Goal: Information Seeking & Learning: Learn about a topic

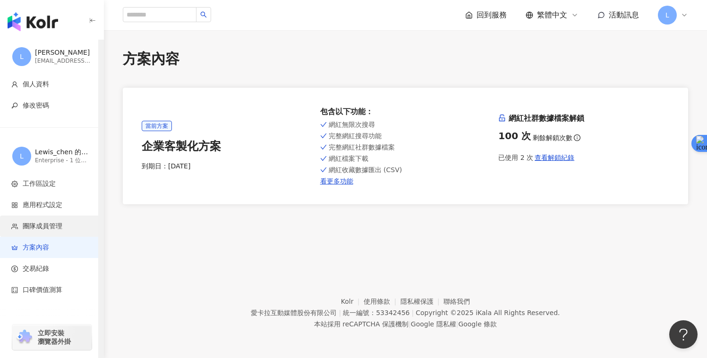
click at [51, 229] on span "團隊成員管理" at bounding box center [43, 226] width 40 height 9
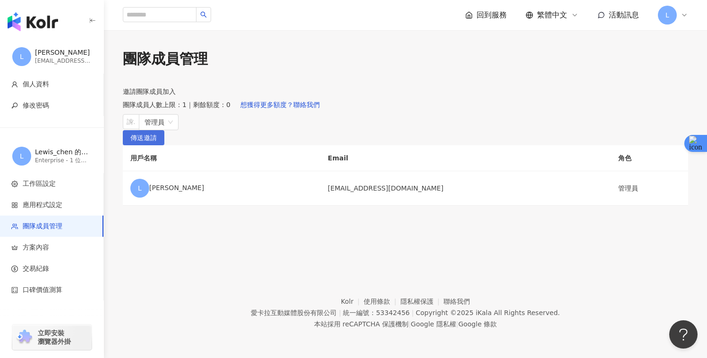
click at [157, 146] on span "傳送邀請" at bounding box center [143, 138] width 26 height 15
click at [127, 126] on div at bounding box center [126, 122] width 3 height 7
drag, startPoint x: 43, startPoint y: 29, endPoint x: 40, endPoint y: 20, distance: 9.6
click at [43, 29] on img "button" at bounding box center [33, 21] width 51 height 19
click at [40, 20] on img "button" at bounding box center [33, 21] width 51 height 19
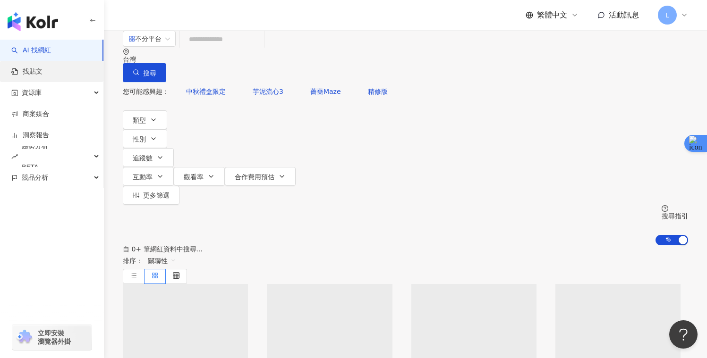
click at [42, 69] on link "找貼文" at bounding box center [26, 71] width 31 height 9
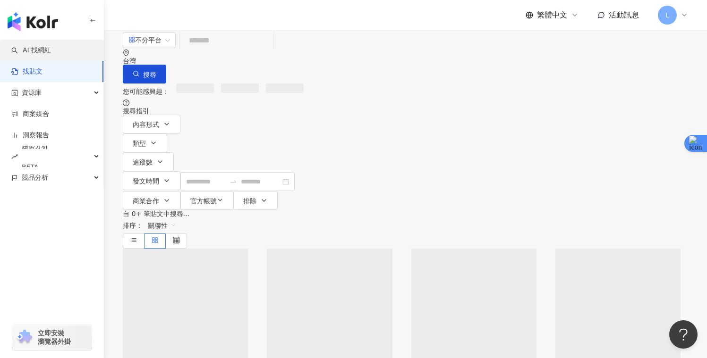
click at [51, 47] on link "AI 找網紅" at bounding box center [31, 50] width 40 height 9
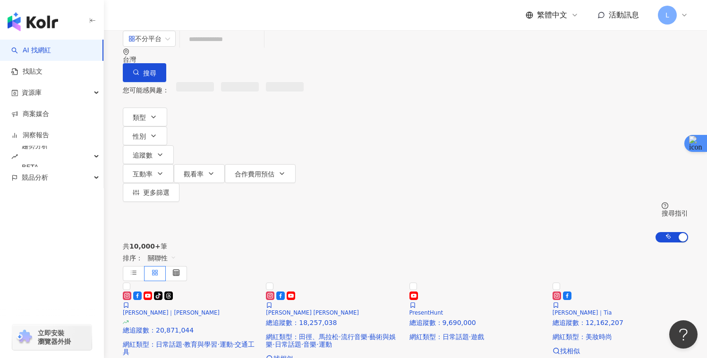
drag, startPoint x: 212, startPoint y: 54, endPoint x: 279, endPoint y: 58, distance: 66.7
click at [260, 48] on input "search" at bounding box center [222, 39] width 76 height 18
type input "*******"
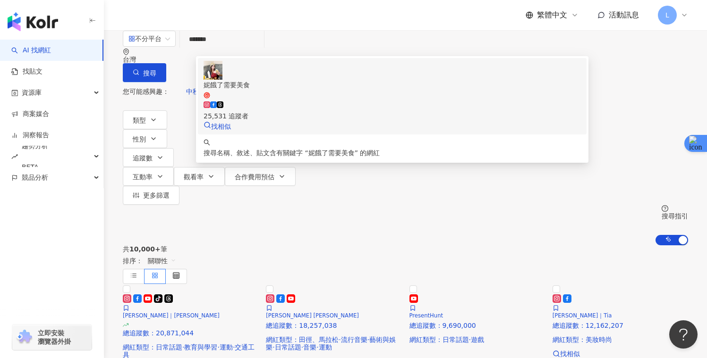
click at [501, 101] on div "25,531 追蹤者" at bounding box center [392, 111] width 377 height 21
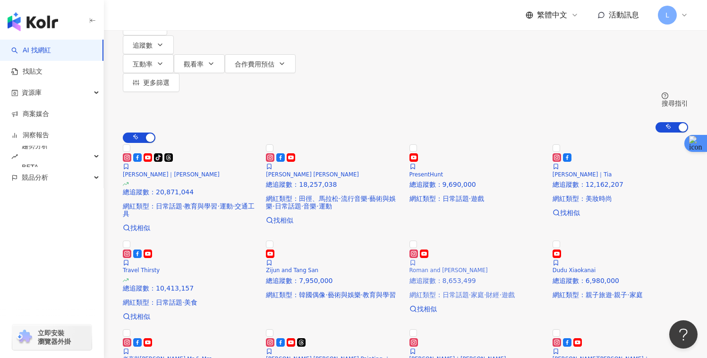
scroll to position [41, 0]
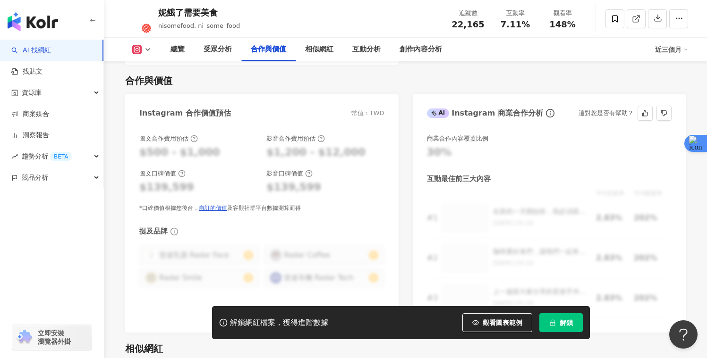
scroll to position [1285, 0]
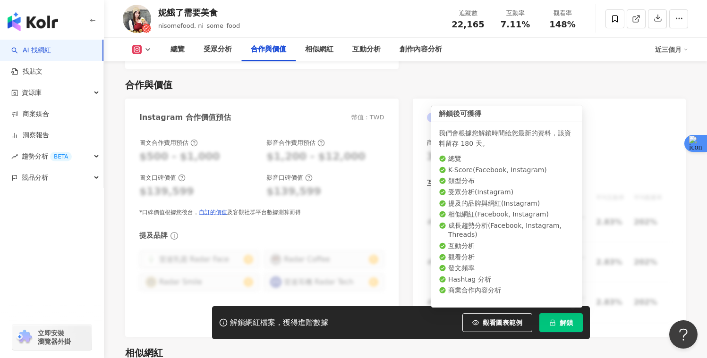
click at [561, 316] on button "解鎖" at bounding box center [560, 323] width 43 height 19
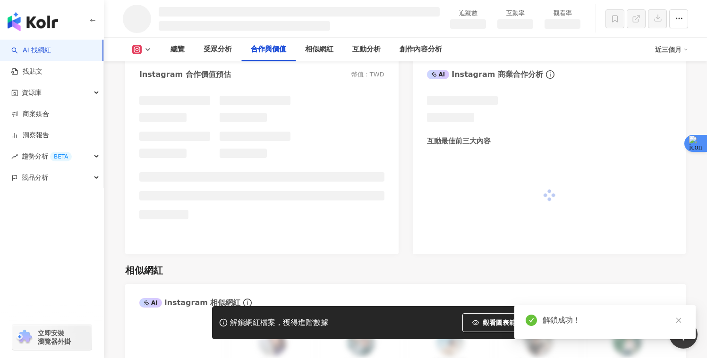
scroll to position [1102, 0]
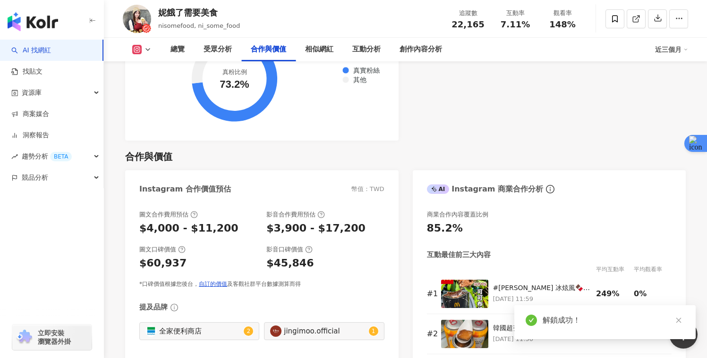
scroll to position [1285, 0]
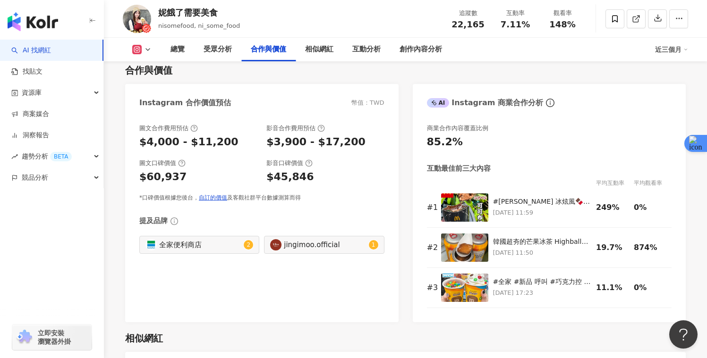
click at [144, 47] on icon at bounding box center [148, 50] width 8 height 8
drag, startPoint x: 262, startPoint y: 90, endPoint x: 252, endPoint y: 81, distance: 13.7
click at [262, 90] on div "Instagram 合作價值預估 幣值：TWD" at bounding box center [261, 99] width 273 height 31
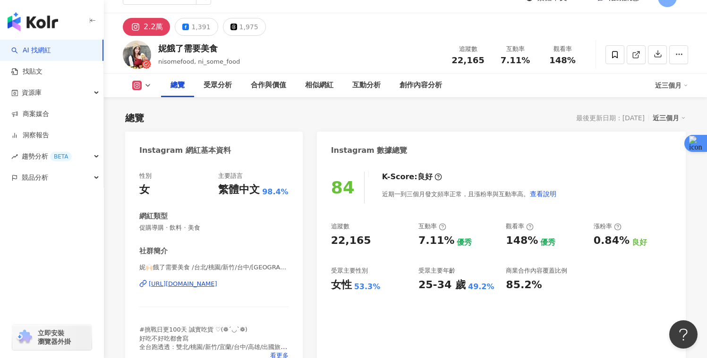
scroll to position [0, 0]
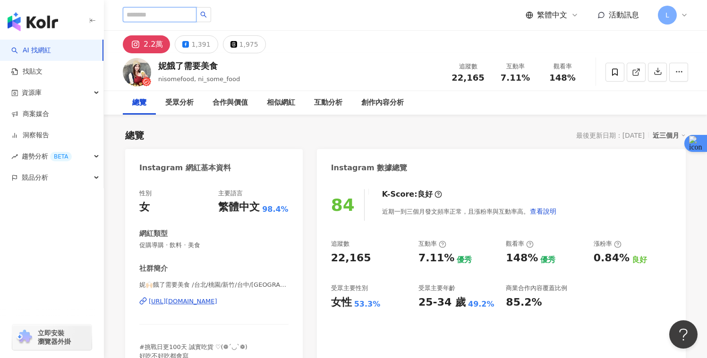
click at [170, 16] on input "search" at bounding box center [160, 14] width 74 height 15
paste input "**********"
type input "**********"
click at [205, 18] on icon "search" at bounding box center [206, 14] width 7 height 7
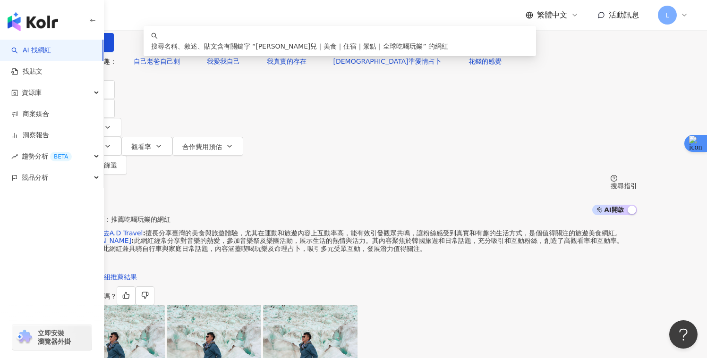
drag, startPoint x: 399, startPoint y: 55, endPoint x: 170, endPoint y: 60, distance: 229.1
click at [170, 52] on div "**********" at bounding box center [353, 26] width 567 height 52
paste input "**********"
type input "**********"
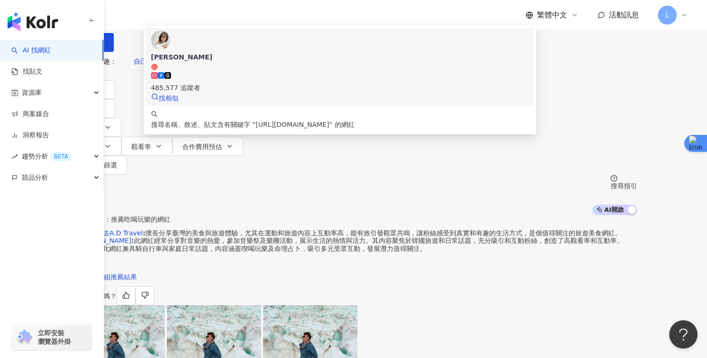
click at [457, 91] on div "485,577 追蹤者" at bounding box center [339, 82] width 377 height 21
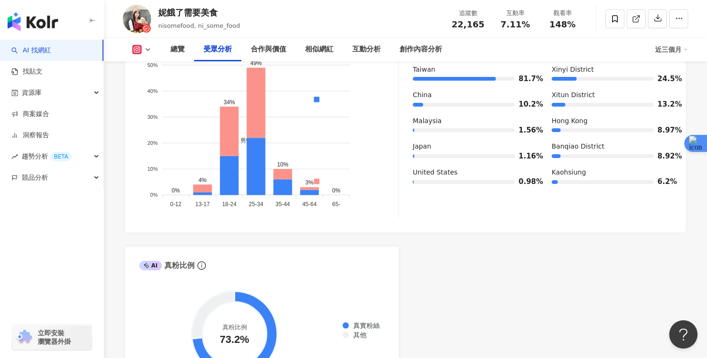
scroll to position [948, 0]
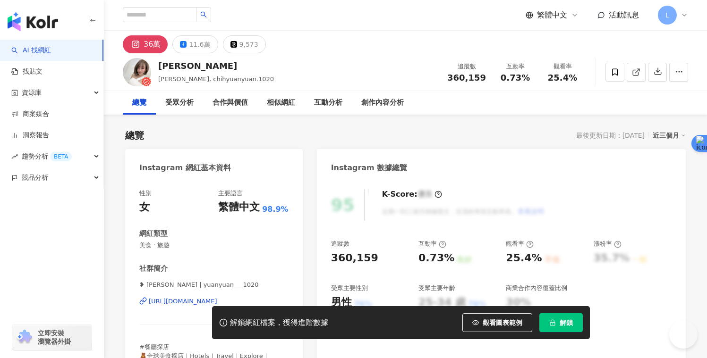
click at [572, 319] on button "解鎖" at bounding box center [560, 323] width 43 height 19
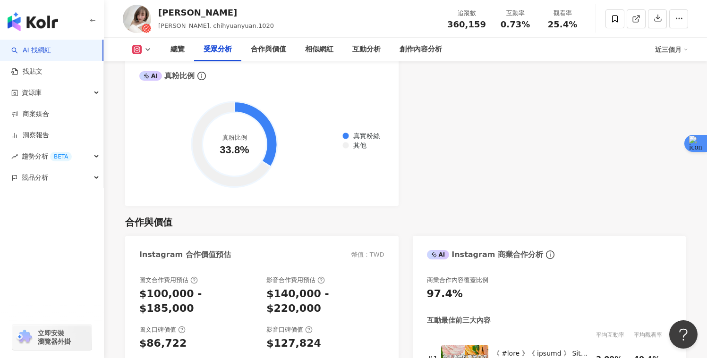
scroll to position [1092, 0]
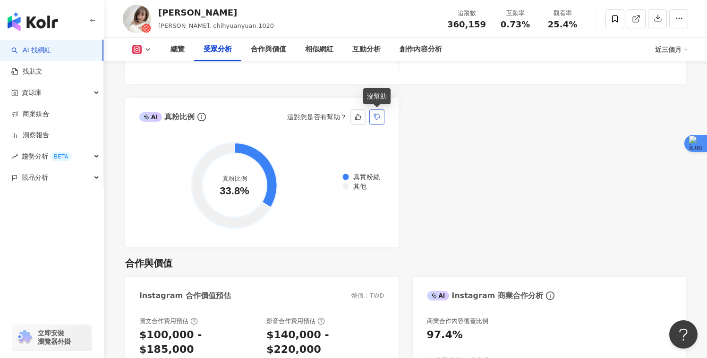
click at [381, 117] on button "button" at bounding box center [376, 117] width 15 height 15
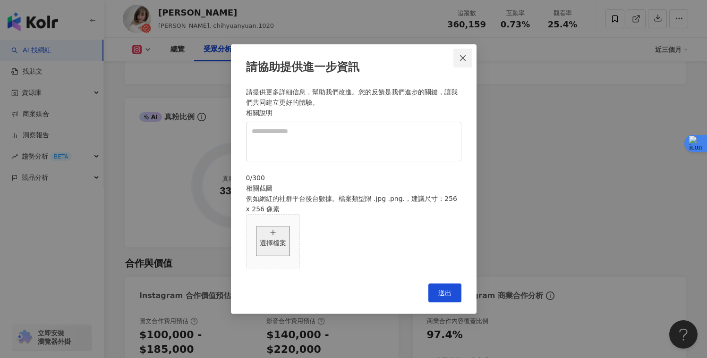
click at [458, 62] on span "Close" at bounding box center [462, 58] width 19 height 8
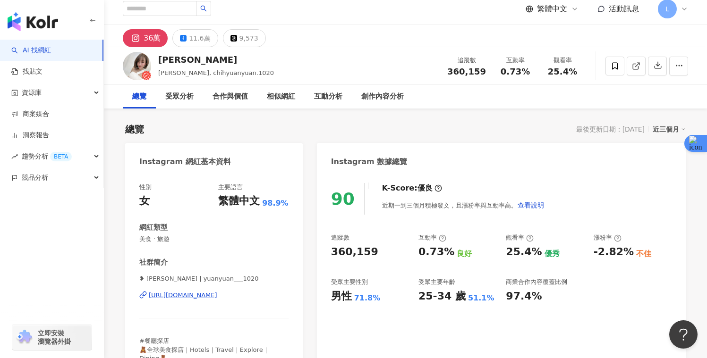
scroll to position [18, 0]
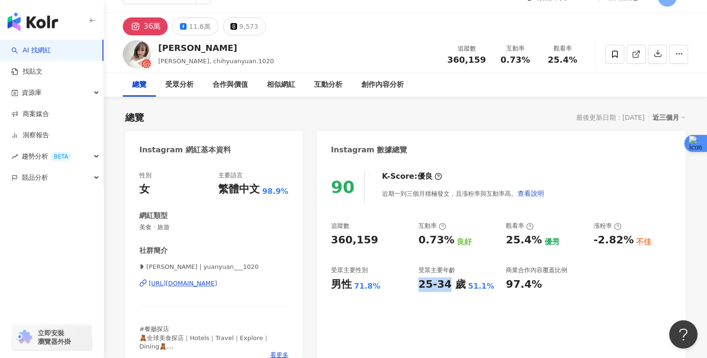
drag, startPoint x: 419, startPoint y: 288, endPoint x: 446, endPoint y: 289, distance: 27.0
click at [446, 289] on div "25-34 歲" at bounding box center [441, 285] width 47 height 15
drag, startPoint x: 501, startPoint y: 61, endPoint x: 527, endPoint y: 64, distance: 26.1
click at [527, 64] on div "0.73%" at bounding box center [515, 59] width 36 height 9
copy span "0.73%"
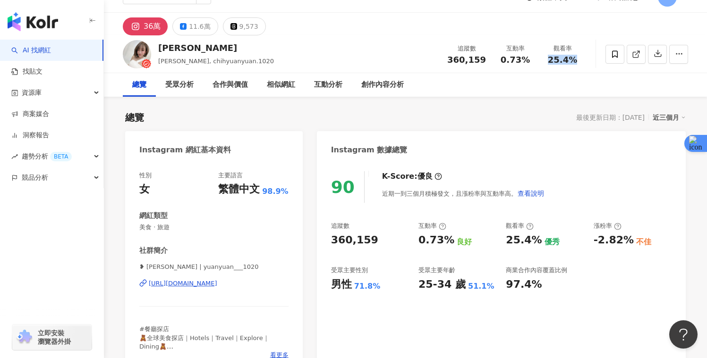
drag, startPoint x: 550, startPoint y: 61, endPoint x: 574, endPoint y: 62, distance: 24.1
click at [574, 62] on span "25.4%" at bounding box center [562, 59] width 29 height 9
copy span "25.4%"
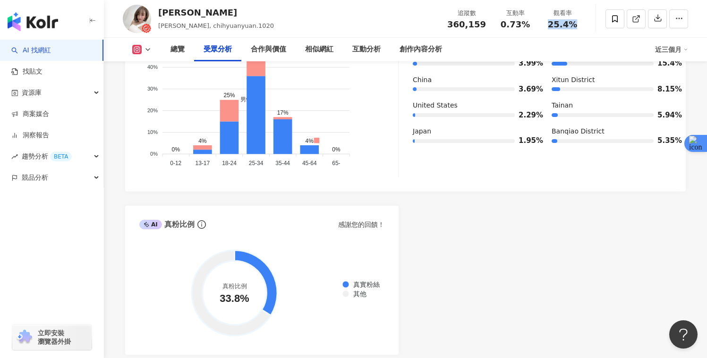
scroll to position [997, 0]
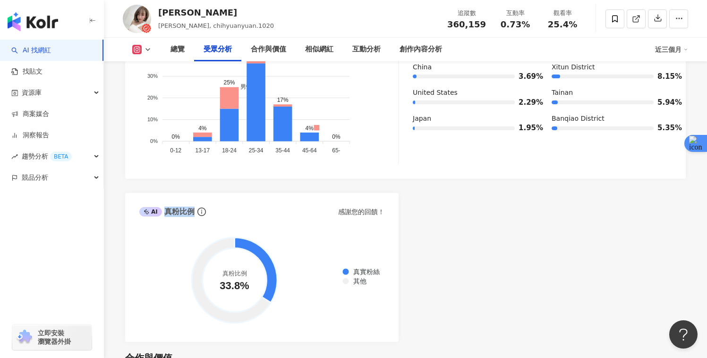
drag, startPoint x: 165, startPoint y: 214, endPoint x: 190, endPoint y: 216, distance: 25.1
click at [190, 216] on div "AI 真粉比例" at bounding box center [166, 212] width 55 height 10
copy div "真粉比例"
drag, startPoint x: 222, startPoint y: 287, endPoint x: 247, endPoint y: 288, distance: 24.6
click at [247, 288] on circle at bounding box center [235, 280] width 64 height 64
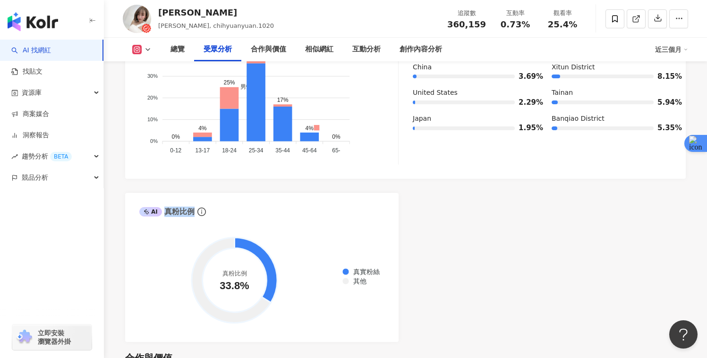
drag, startPoint x: 221, startPoint y: 287, endPoint x: 240, endPoint y: 284, distance: 20.1
click at [246, 286] on circle at bounding box center [235, 280] width 64 height 64
click at [240, 284] on circle at bounding box center [235, 280] width 64 height 64
click at [239, 284] on circle at bounding box center [235, 280] width 64 height 64
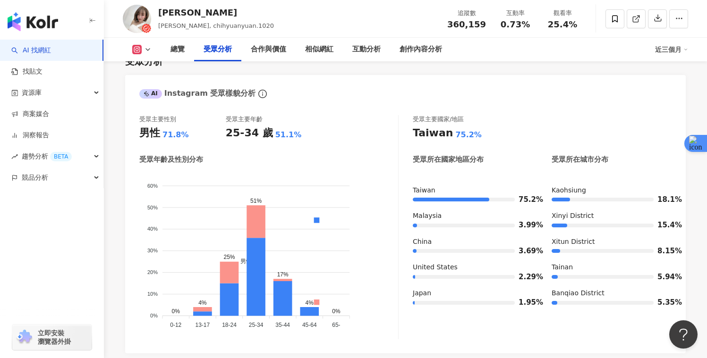
scroll to position [798, 0]
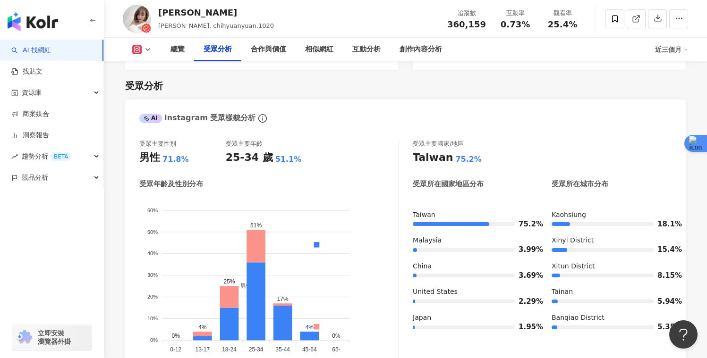
click at [40, 48] on link "AI 找網紅" at bounding box center [31, 50] width 40 height 9
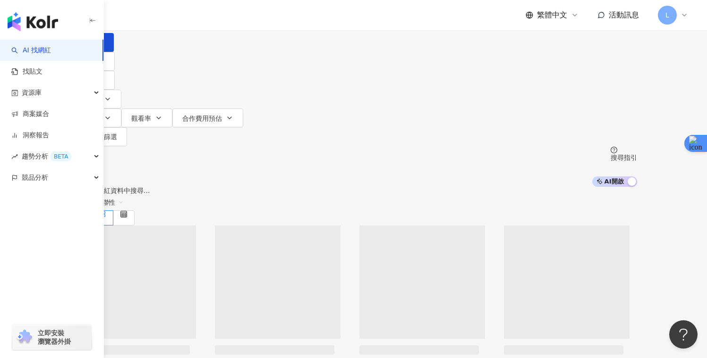
click at [208, 18] on input "search" at bounding box center [169, 9] width 76 height 18
type input "**********"
click at [114, 52] on button "搜尋" at bounding box center [91, 42] width 43 height 19
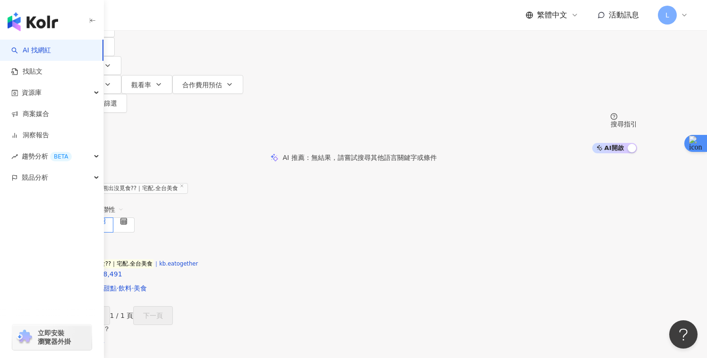
scroll to position [85, 0]
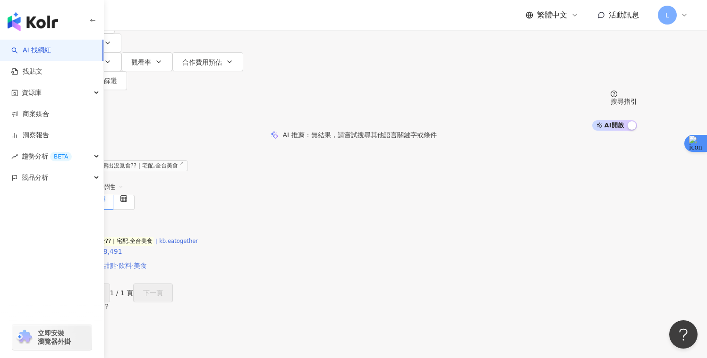
click at [70, 218] on img at bounding box center [70, 218] width 0 height 0
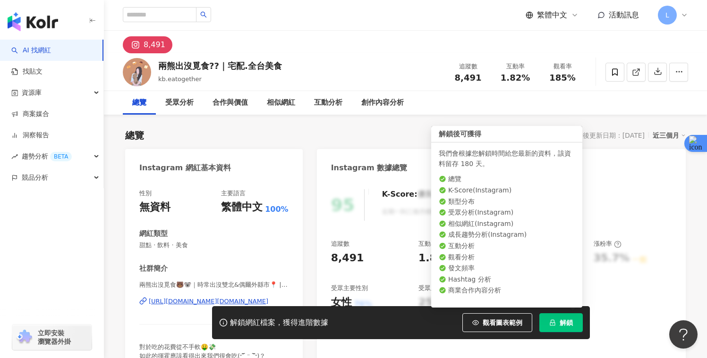
click at [559, 316] on button "解鎖" at bounding box center [560, 323] width 43 height 19
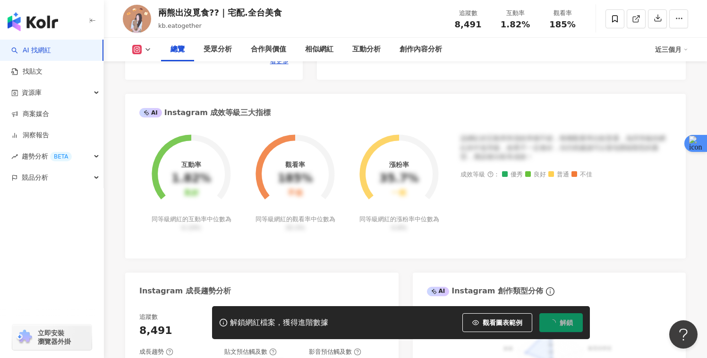
scroll to position [316, 0]
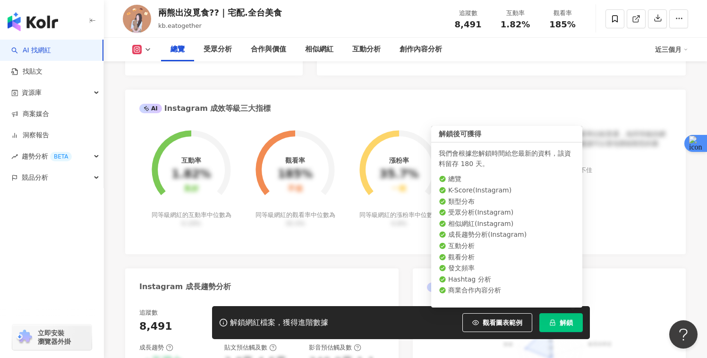
click at [574, 323] on button "解鎖" at bounding box center [560, 323] width 43 height 19
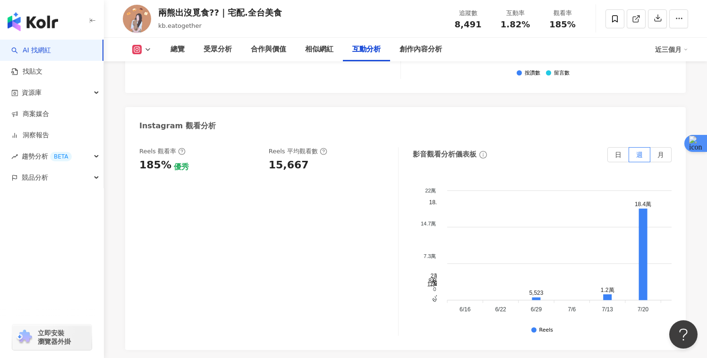
scroll to position [2130, 0]
click at [618, 151] on span "日" at bounding box center [618, 155] width 7 height 8
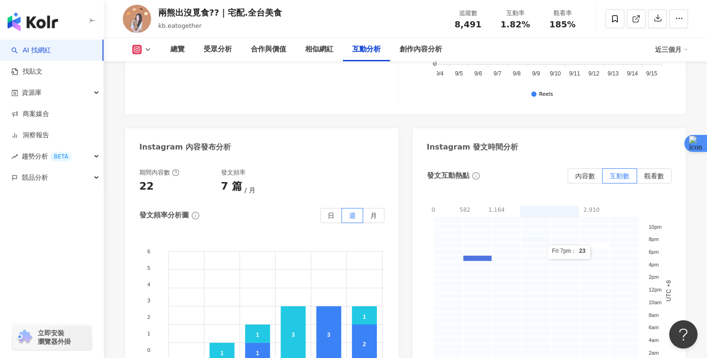
scroll to position [2379, 0]
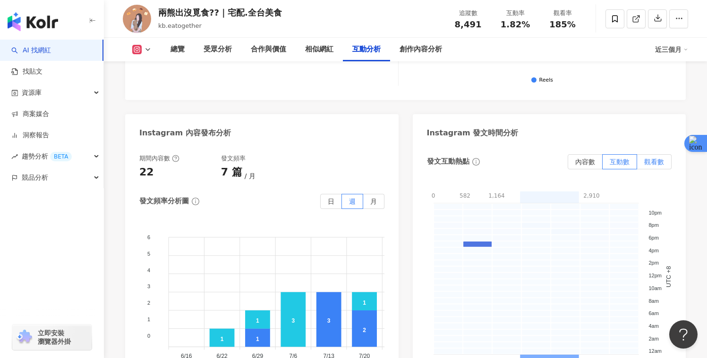
click at [645, 154] on label "觀看數" at bounding box center [654, 161] width 34 height 15
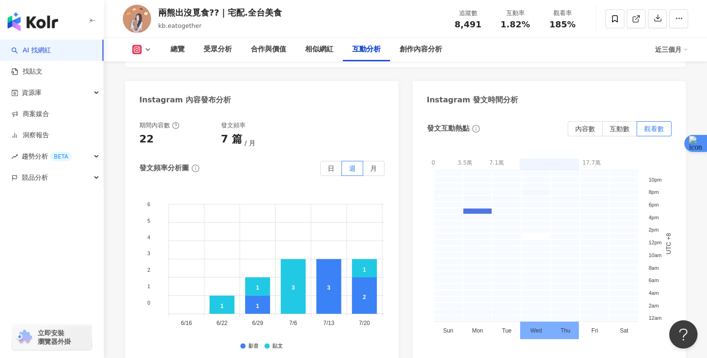
scroll to position [2411, 0]
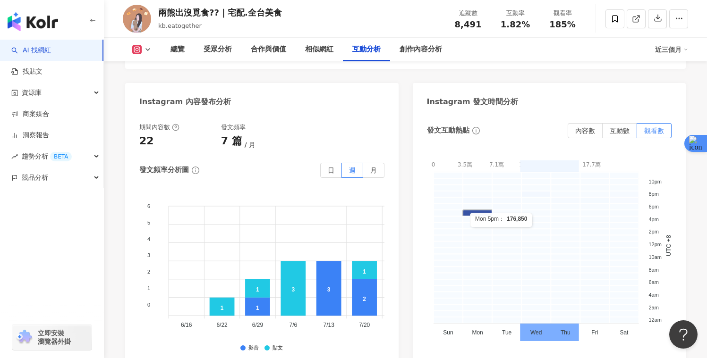
click at [470, 210] on rect at bounding box center [477, 213] width 29 height 6
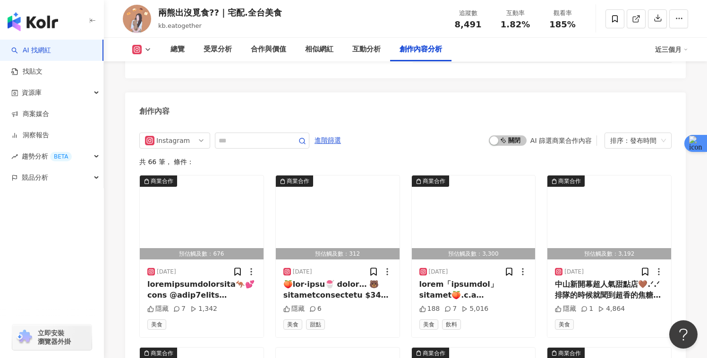
scroll to position [2906, 0]
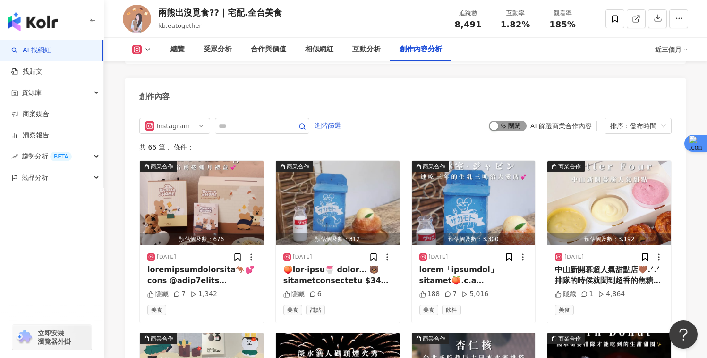
click at [511, 121] on span "啟動 關閉" at bounding box center [508, 126] width 38 height 10
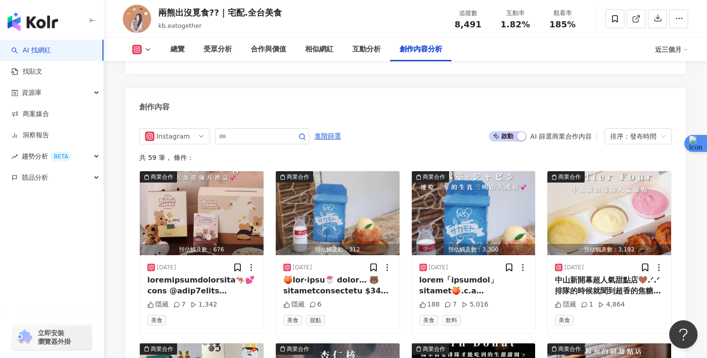
click at [500, 131] on span "啟動 關閉" at bounding box center [508, 136] width 38 height 10
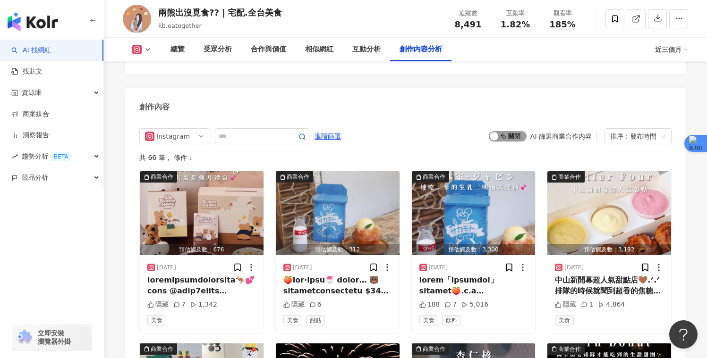
click at [500, 131] on span "啟動 關閉" at bounding box center [508, 136] width 38 height 10
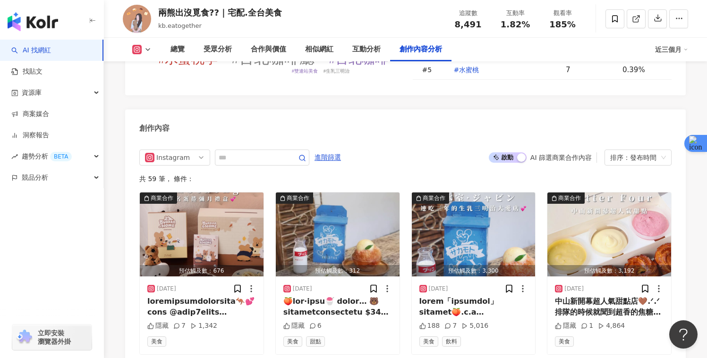
scroll to position [2871, 0]
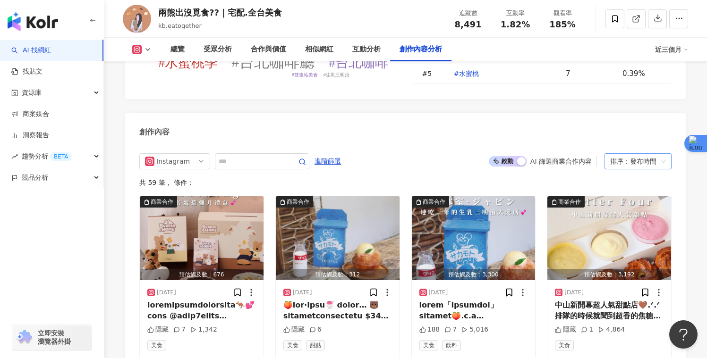
click at [652, 154] on div "排序：發布時間" at bounding box center [633, 161] width 47 height 15
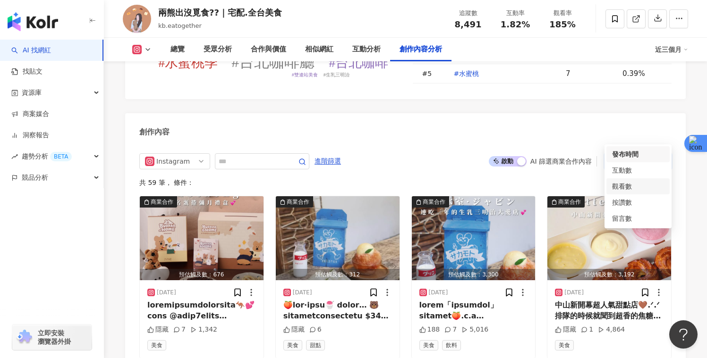
click at [636, 184] on div "觀看數" at bounding box center [638, 186] width 52 height 10
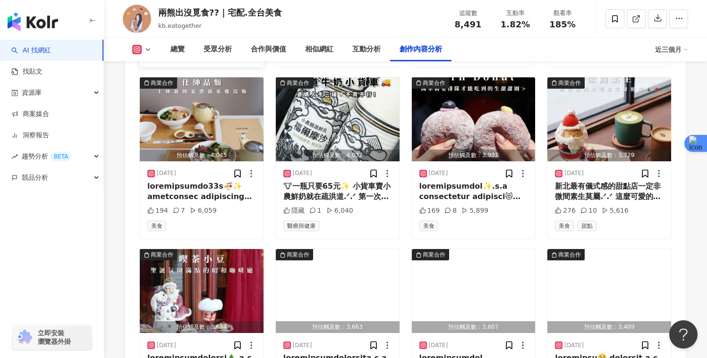
scroll to position [3173, 0]
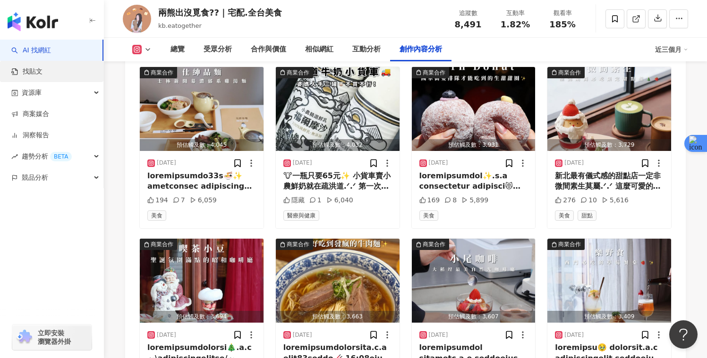
click at [42, 76] on link "找貼文" at bounding box center [26, 71] width 31 height 9
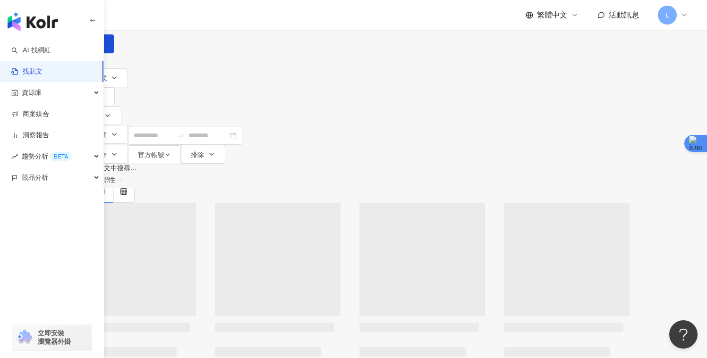
click at [217, 20] on input "search" at bounding box center [174, 10] width 86 height 20
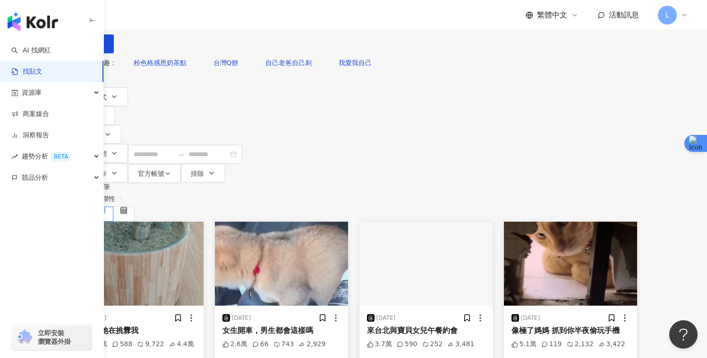
type input "*"
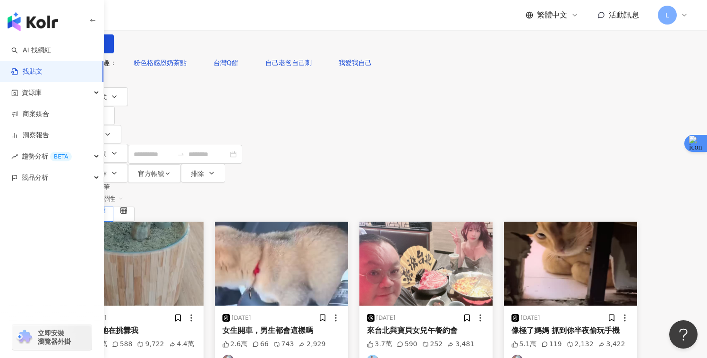
type input "***"
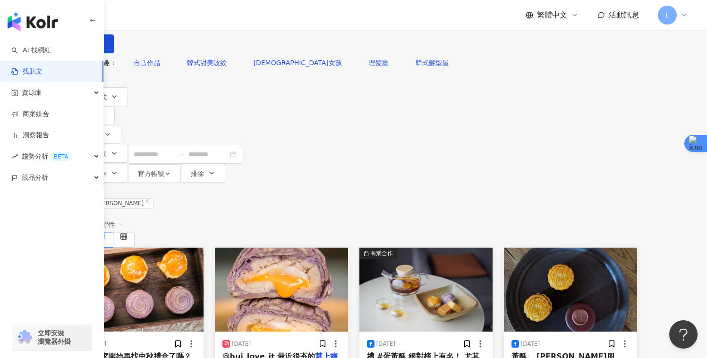
click at [124, 217] on span "關聯性" at bounding box center [109, 224] width 28 height 15
click at [634, 187] on div "觀看數" at bounding box center [631, 195] width 38 height 16
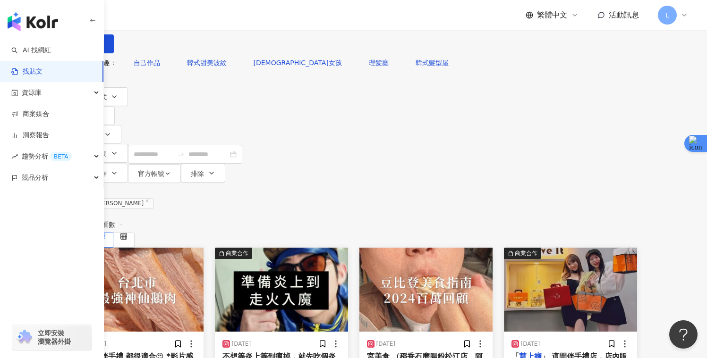
click at [201, 248] on img "button" at bounding box center [136, 290] width 133 height 84
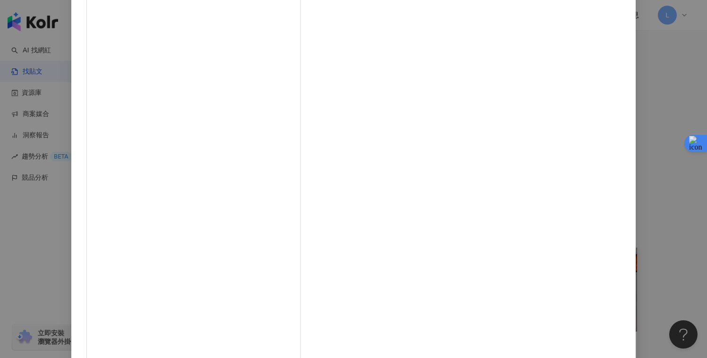
scroll to position [41, 0]
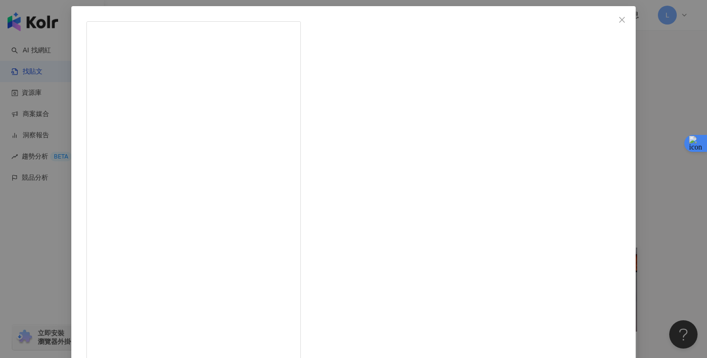
click at [582, 158] on div "小納豆豆豆 [DATE] 有[DEMOGRAPHIC_DATA]的地方 就有美食 大家去行天宮拜拜 都吃些什麼呢？ 我先說 這間蛋黃酥 真的強 不管是拿去拜拜…" at bounding box center [353, 179] width 707 height 358
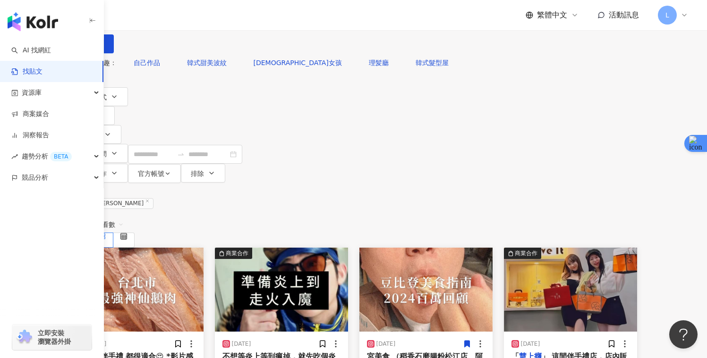
scroll to position [17, 0]
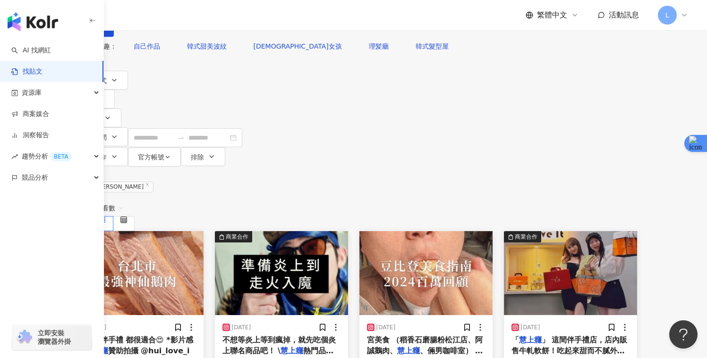
click at [493, 231] on img "button" at bounding box center [425, 273] width 133 height 84
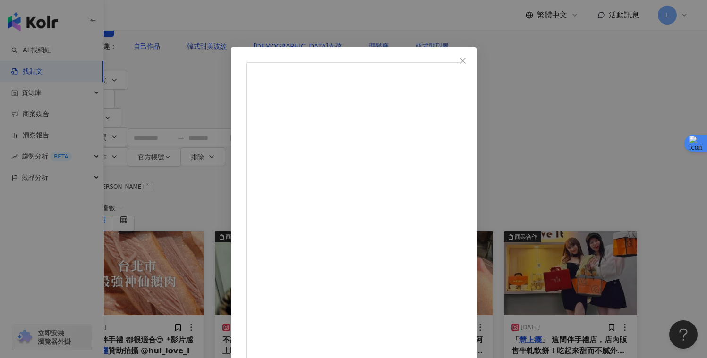
scroll to position [246, 0]
click at [623, 220] on div "小納豆豆豆 [DATE] 3,886 25 16.7萬 查看原始貼文" at bounding box center [353, 179] width 707 height 358
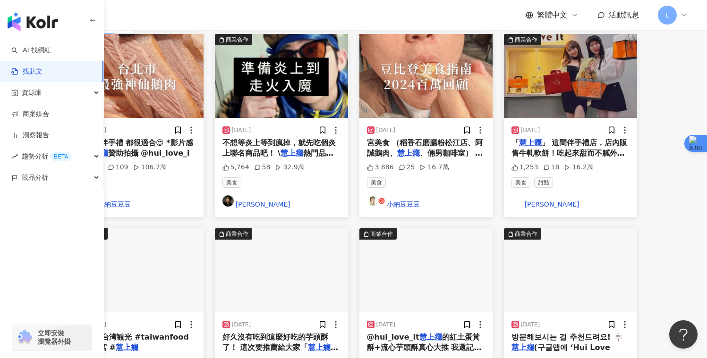
scroll to position [215, 0]
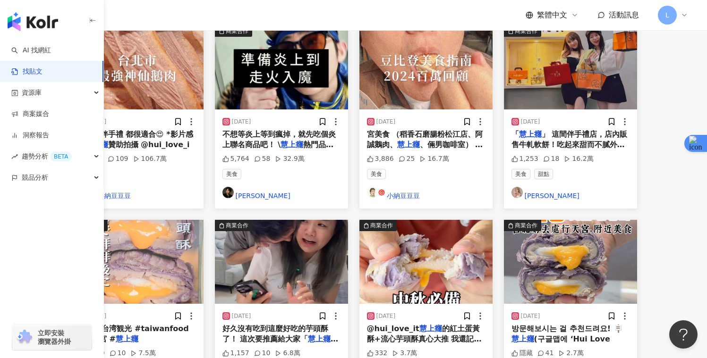
click at [328, 220] on img "button" at bounding box center [281, 262] width 133 height 84
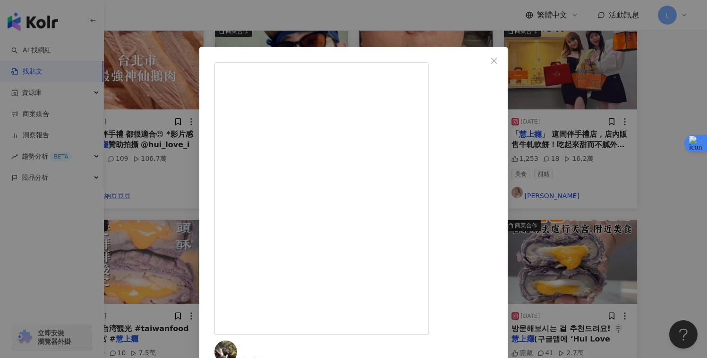
scroll to position [99, 0]
click at [637, 210] on div "喪屍老爸 [DATE] 1,157 10 6.8萬 查看原始貼文" at bounding box center [353, 179] width 707 height 358
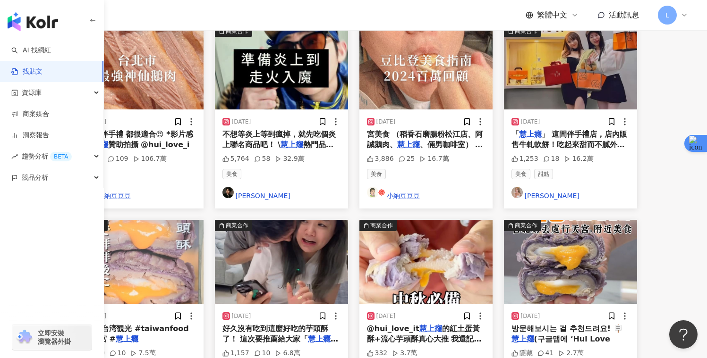
click at [200, 220] on img "button" at bounding box center [136, 262] width 133 height 84
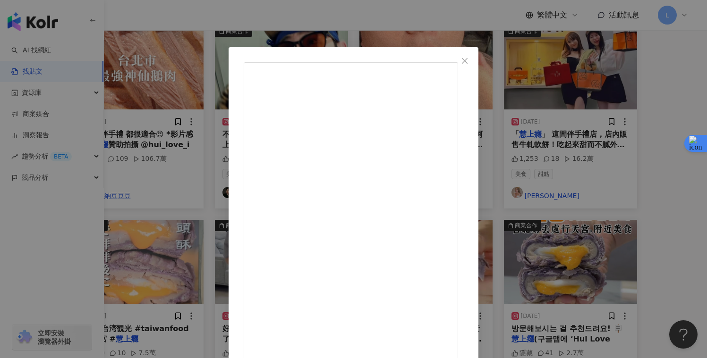
click at [595, 183] on div "たいわんめし [DATE] 行天宮きたらよって欲しいお土産屋さん🤤 個人的には芋頭酥がイチオシで旨い👍 もちろんパイナップルケーキもほのかな甘さがちょうどいい…" at bounding box center [353, 179] width 707 height 358
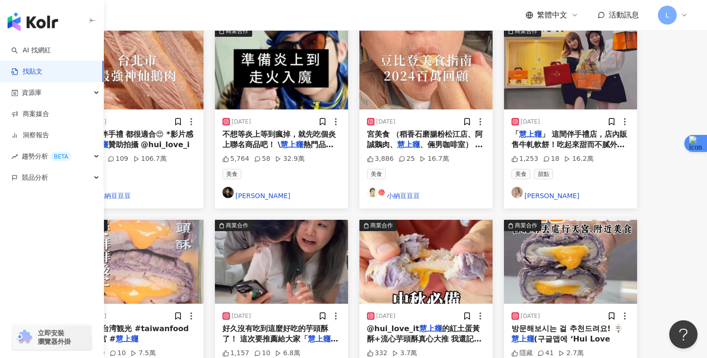
scroll to position [293, 0]
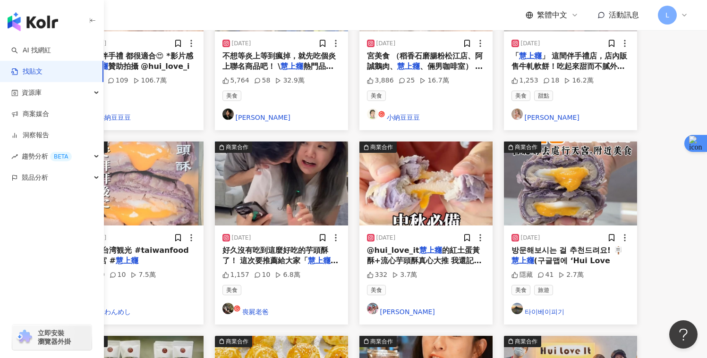
click at [620, 142] on img "button" at bounding box center [570, 184] width 133 height 84
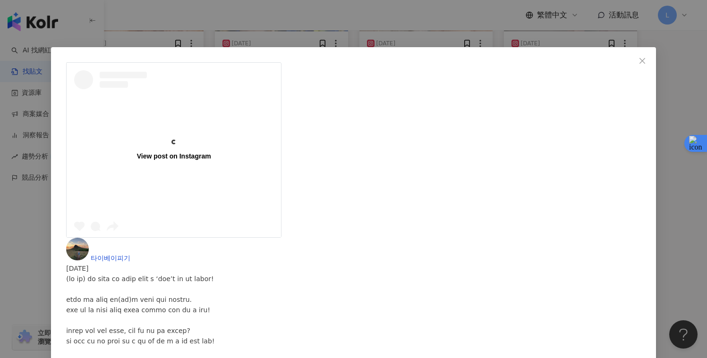
click at [211, 152] on div "View post on Instagram" at bounding box center [174, 156] width 74 height 8
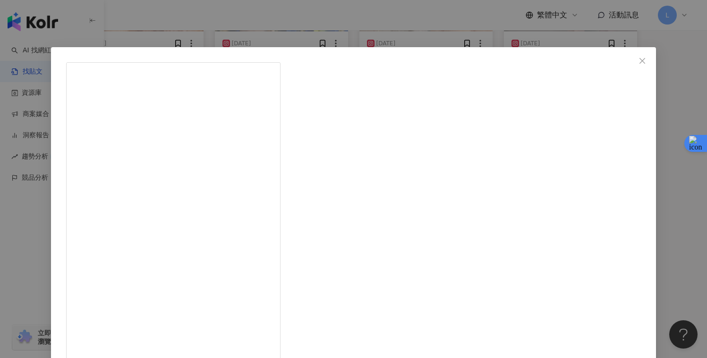
scroll to position [54, 0]
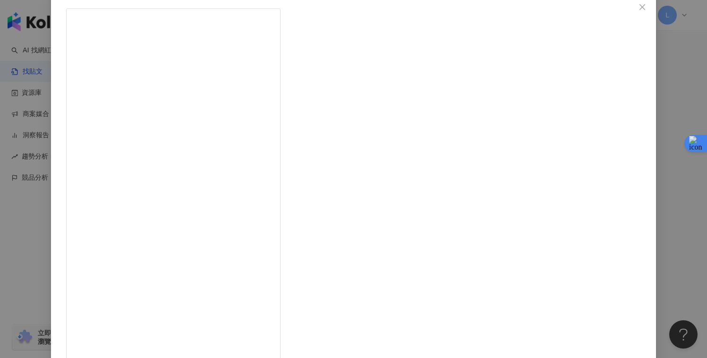
click at [630, 202] on div "타이베이피기 [DATE] 隱藏 41 2.7萬 查看原始貼文" at bounding box center [353, 179] width 707 height 358
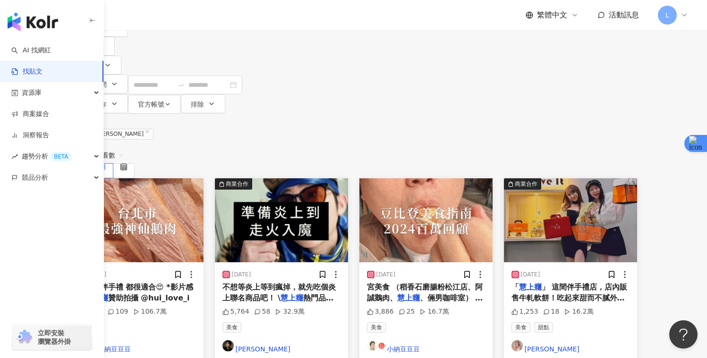
scroll to position [62, 0]
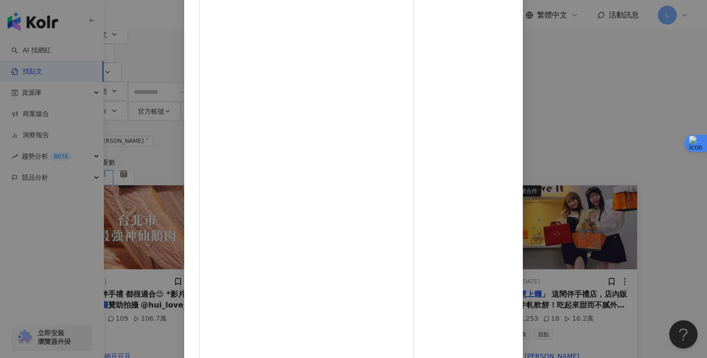
scroll to position [0, 0]
click at [600, 106] on div "[PERSON_NAME] [DATE] 1,253 18 16.2萬 查看原始貼文" at bounding box center [353, 179] width 707 height 358
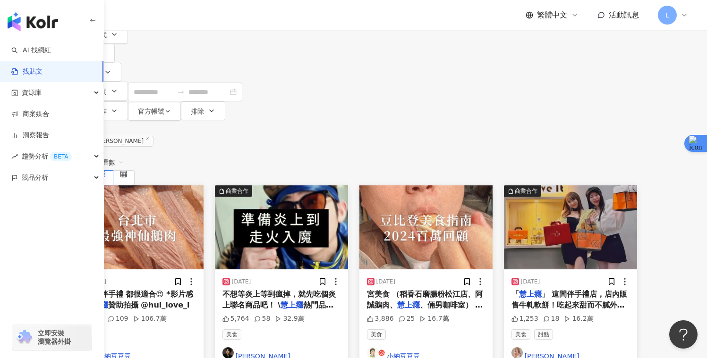
click at [587, 186] on img "button" at bounding box center [570, 228] width 133 height 84
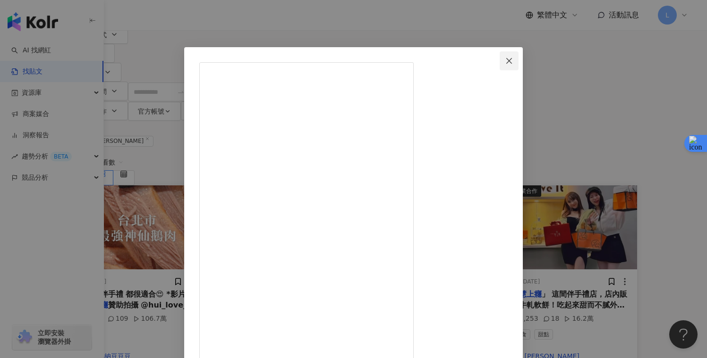
click at [518, 59] on span "Close" at bounding box center [509, 61] width 19 height 8
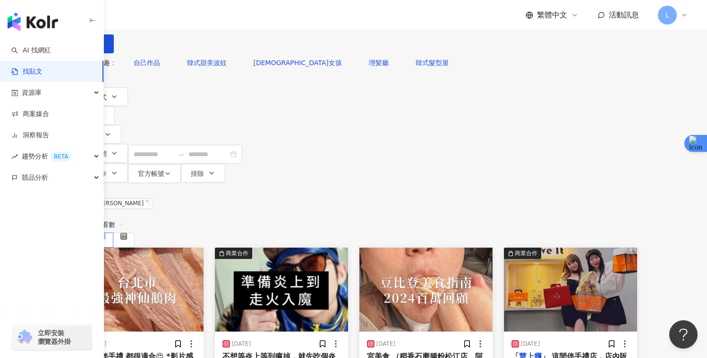
click at [124, 217] on span "觀看數" at bounding box center [109, 224] width 28 height 15
click at [639, 238] on div "發文時間" at bounding box center [631, 243] width 26 height 10
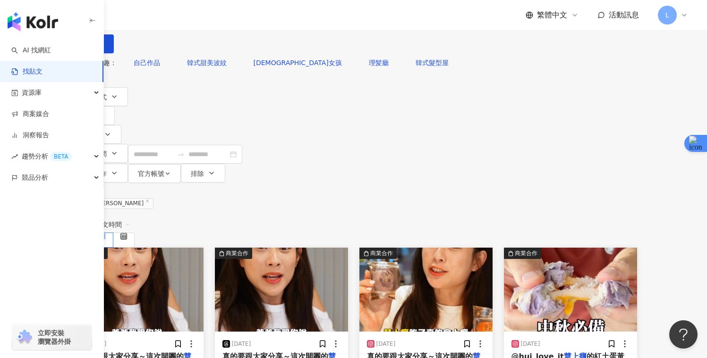
click at [339, 248] on img "button" at bounding box center [281, 290] width 133 height 84
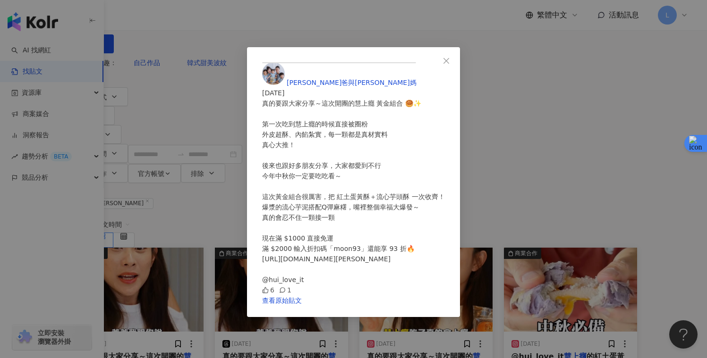
scroll to position [4, 0]
click at [642, 205] on div "[PERSON_NAME]爸與[PERSON_NAME]媽 [DATE] 真的要跟大家分享～這次開團的慧上癮 黃金組合 🥮✨ 第一次吃到慧上癮的時候直接被圈粉…" at bounding box center [353, 179] width 707 height 358
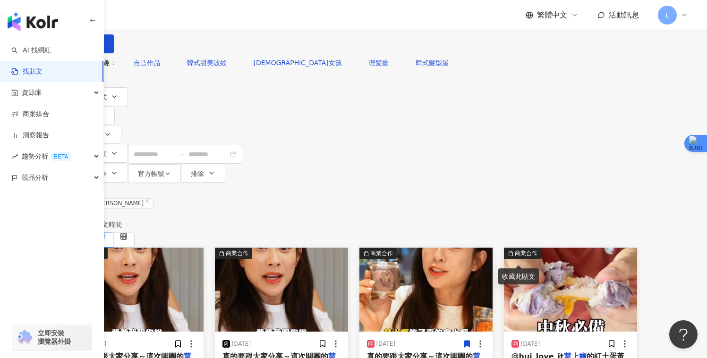
click at [485, 351] on div "真的要跟大家分享～這次開團的 慧上癮 黃金組合 🥮✨ 第一次吃到 慧上癮 的時候直接被圈粉 外皮超酥、內餡紮實，每一顆都是真材實料 真心大推！ 後來也跟好多朋…" at bounding box center [426, 362] width 118 height 21
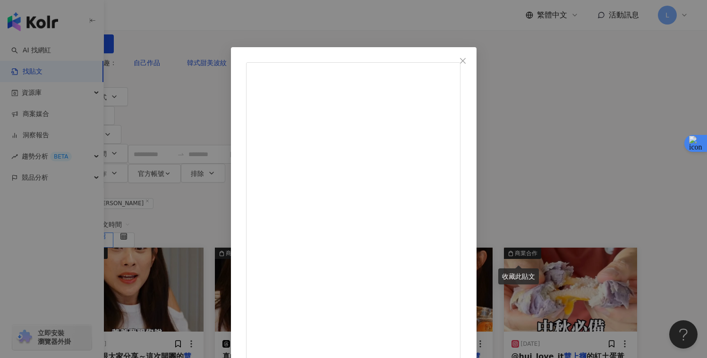
drag, startPoint x: 368, startPoint y: 260, endPoint x: 420, endPoint y: 269, distance: 52.7
click at [467, 59] on icon "close" at bounding box center [463, 61] width 8 height 8
